Goal: Transaction & Acquisition: Purchase product/service

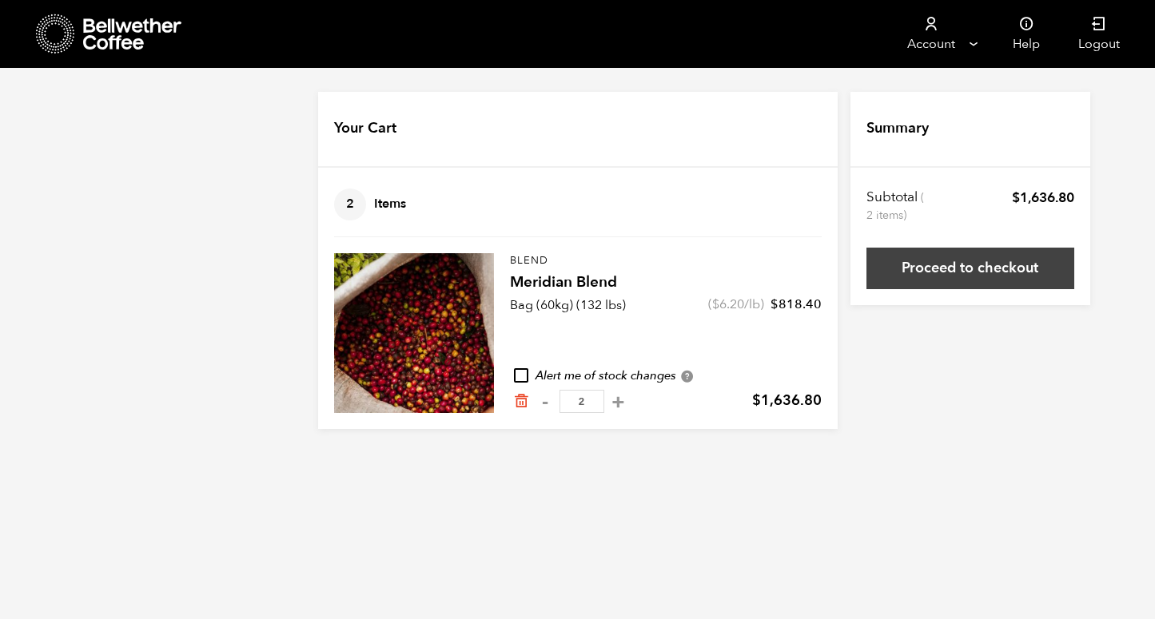
click at [944, 284] on link "Proceed to checkout" at bounding box center [970, 269] width 208 height 42
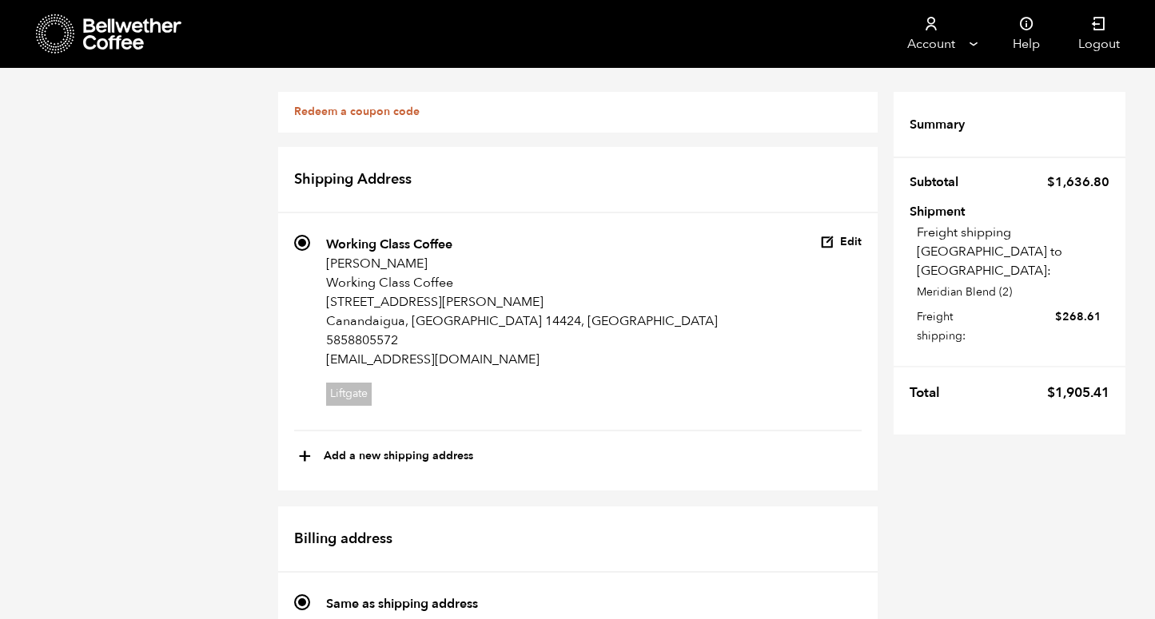
click at [1072, 384] on bdi "$ 1,905.41" at bounding box center [1078, 393] width 62 height 18
click at [1026, 366] on tr "Total $ 1,905.41" at bounding box center [1009, 388] width 232 height 45
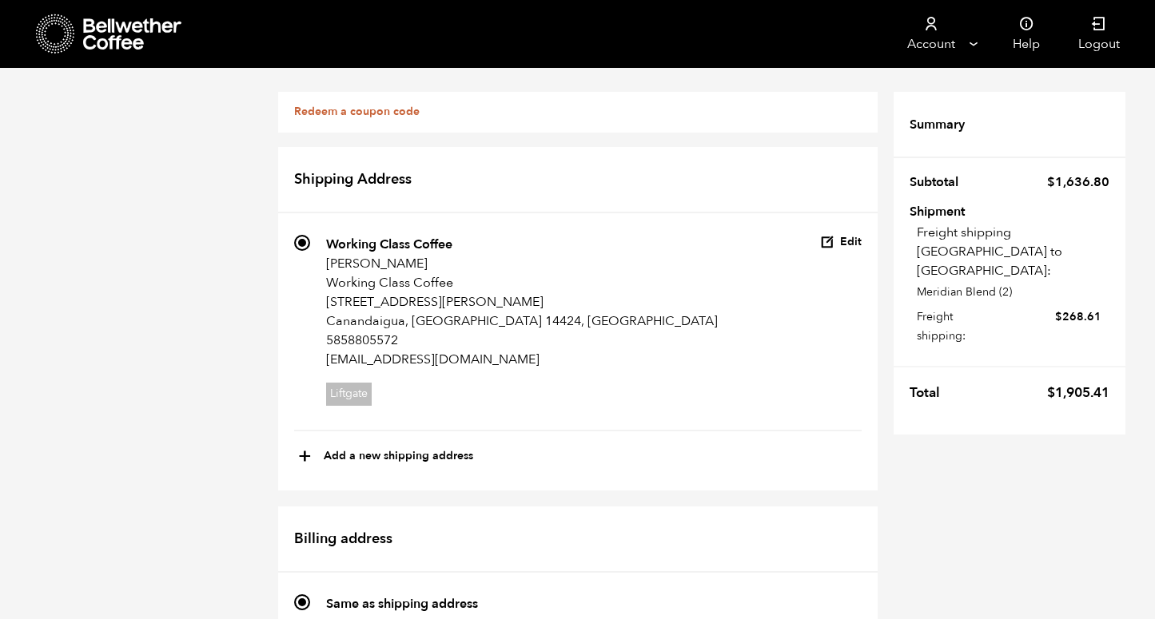
click at [1057, 384] on bdi "$ 1,905.41" at bounding box center [1078, 393] width 62 height 18
click at [1033, 382] on tfoot "Summary Subtotal $ 1,636.80 Shipment Freight shipping NJ to [GEOGRAPHIC_DATA]: …" at bounding box center [1009, 255] width 232 height 359
click at [992, 382] on tfoot "Summary Subtotal $ 1,636.80 Shipment Freight shipping NJ to [GEOGRAPHIC_DATA]: …" at bounding box center [1009, 255] width 232 height 359
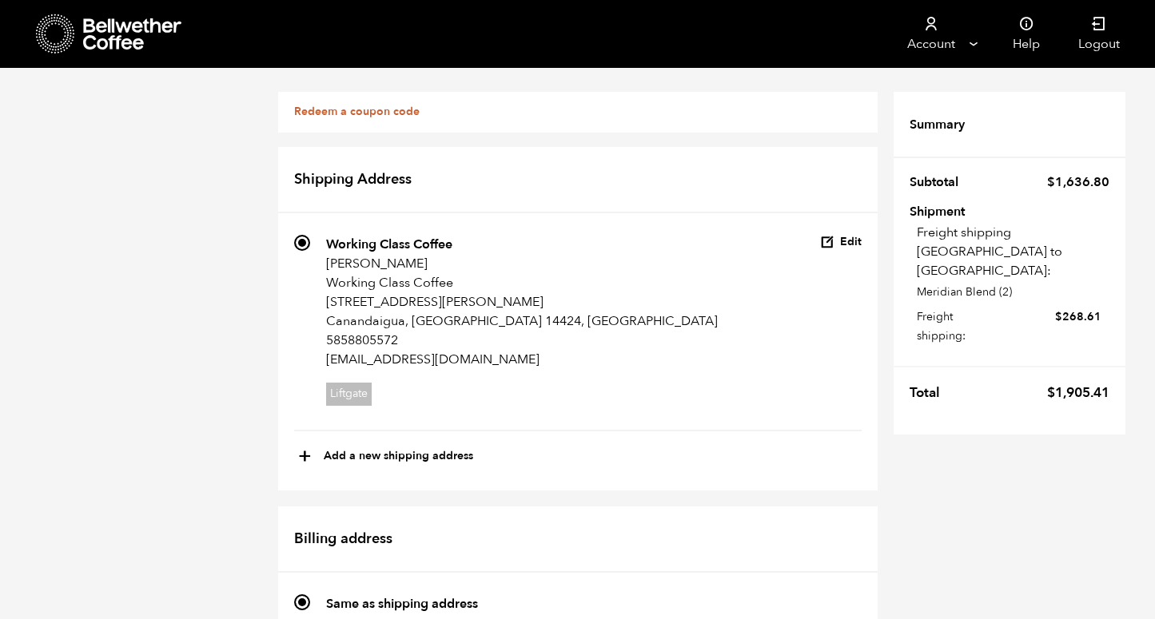
drag, startPoint x: 1046, startPoint y: 353, endPoint x: 1112, endPoint y: 350, distance: 65.6
click at [1112, 366] on tr "Total $ 1,905.41" at bounding box center [1009, 388] width 232 height 45
copy bdi "$ 1,905.41"
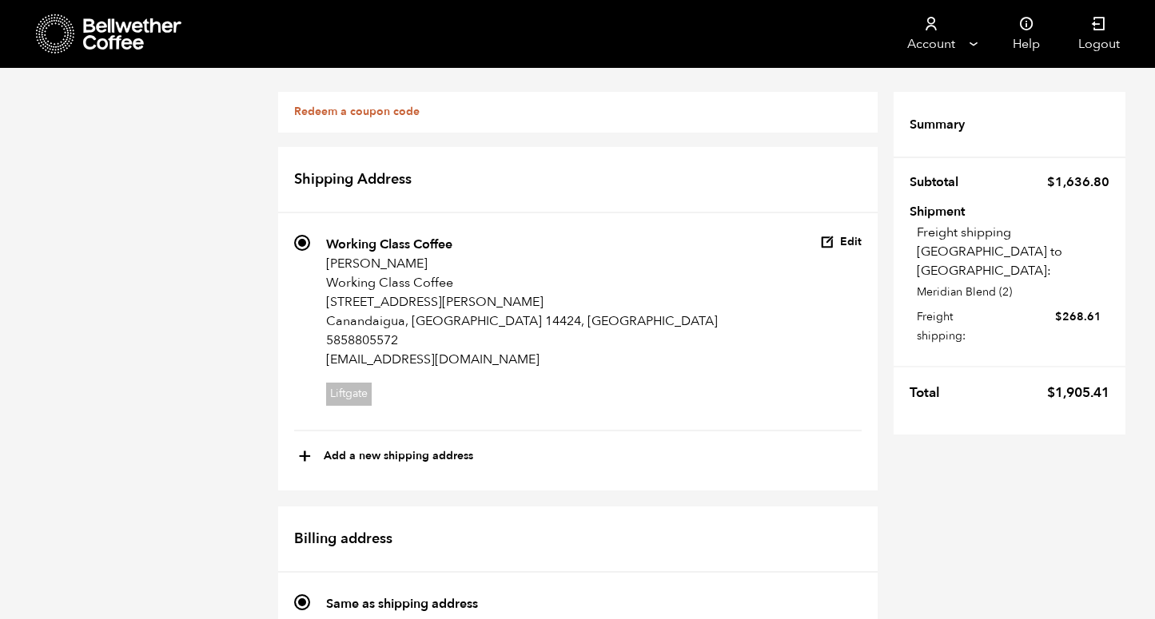
scroll to position [44, 0]
